Goal: Information Seeking & Learning: Learn about a topic

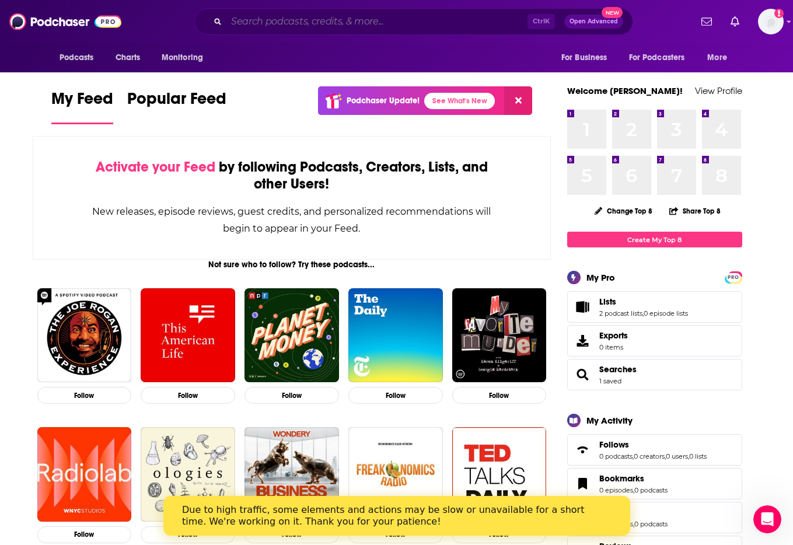
click at [290, 18] on input "Search podcasts, credits, & more..." at bounding box center [377, 21] width 301 height 19
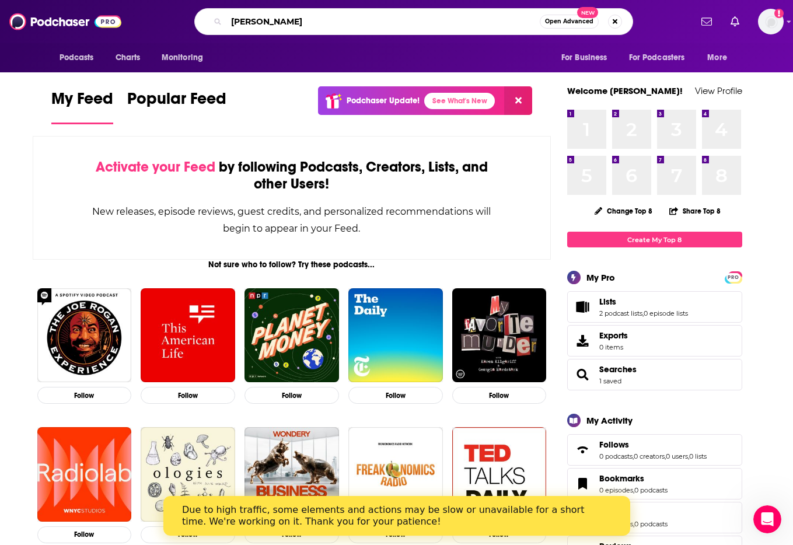
type input "[PERSON_NAME]"
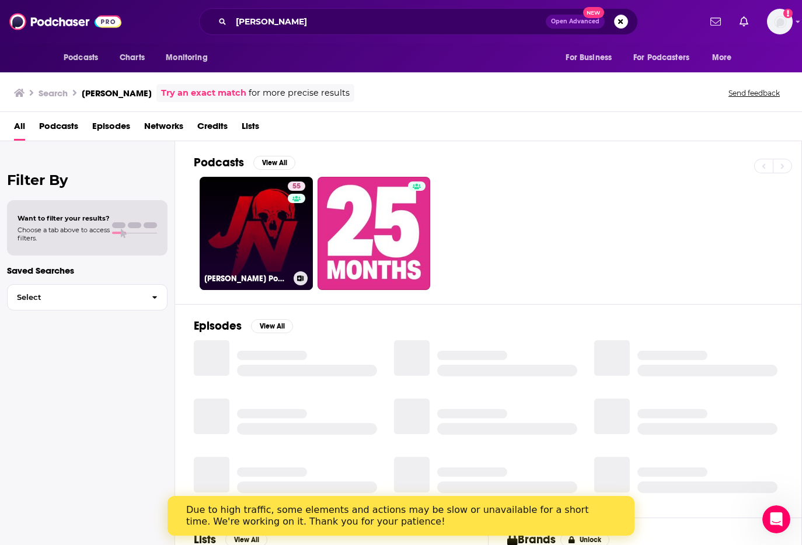
click at [235, 225] on link "55 [PERSON_NAME] Podcast" at bounding box center [256, 233] width 113 height 113
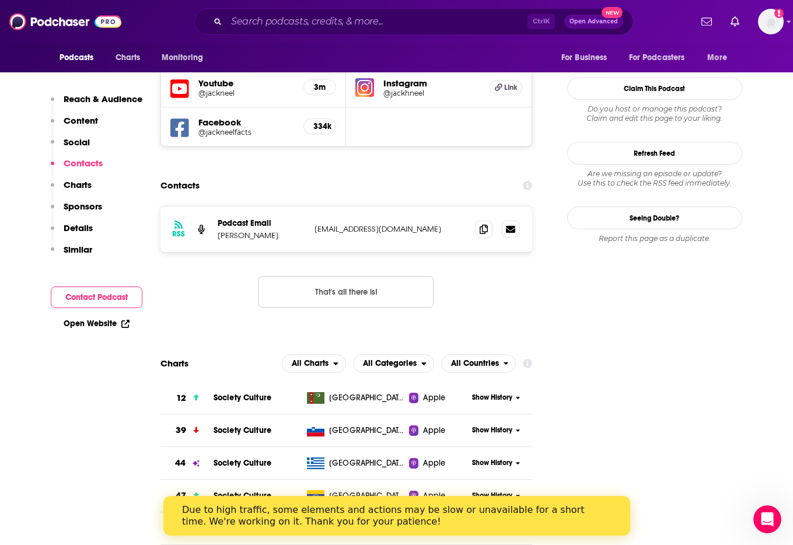
scroll to position [1051, 0]
